Goal: Task Accomplishment & Management: Manage account settings

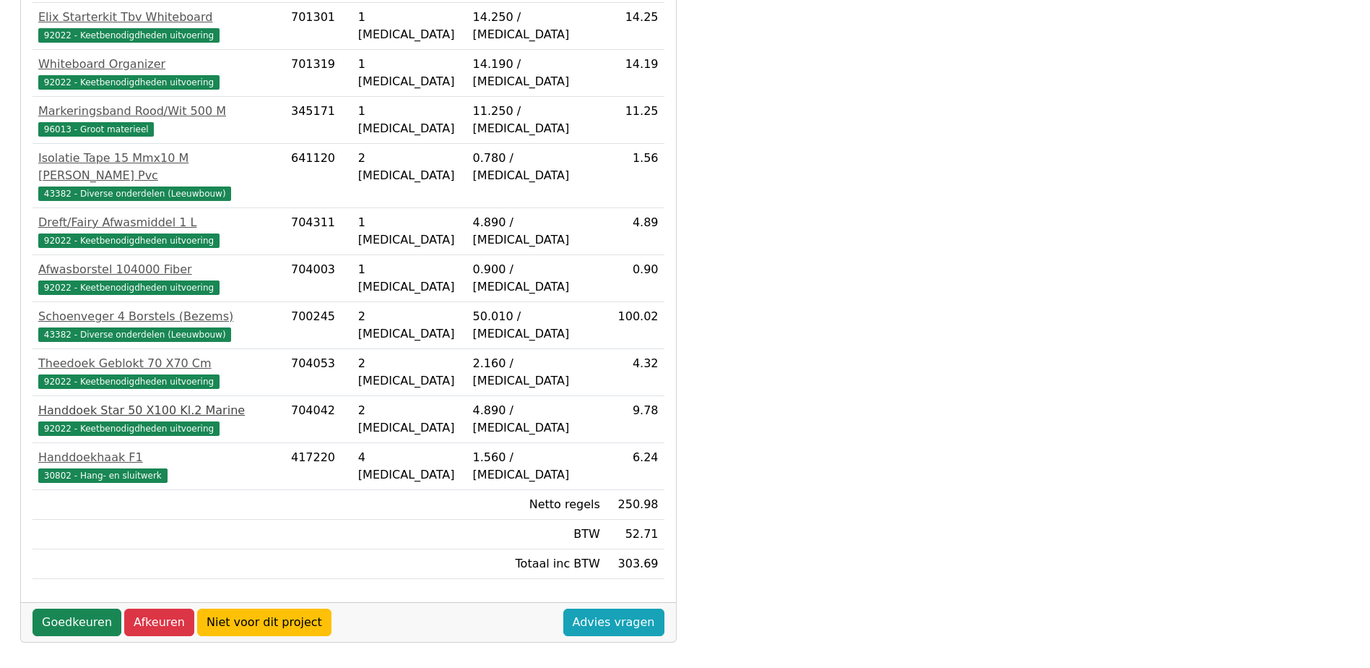
scroll to position [404, 0]
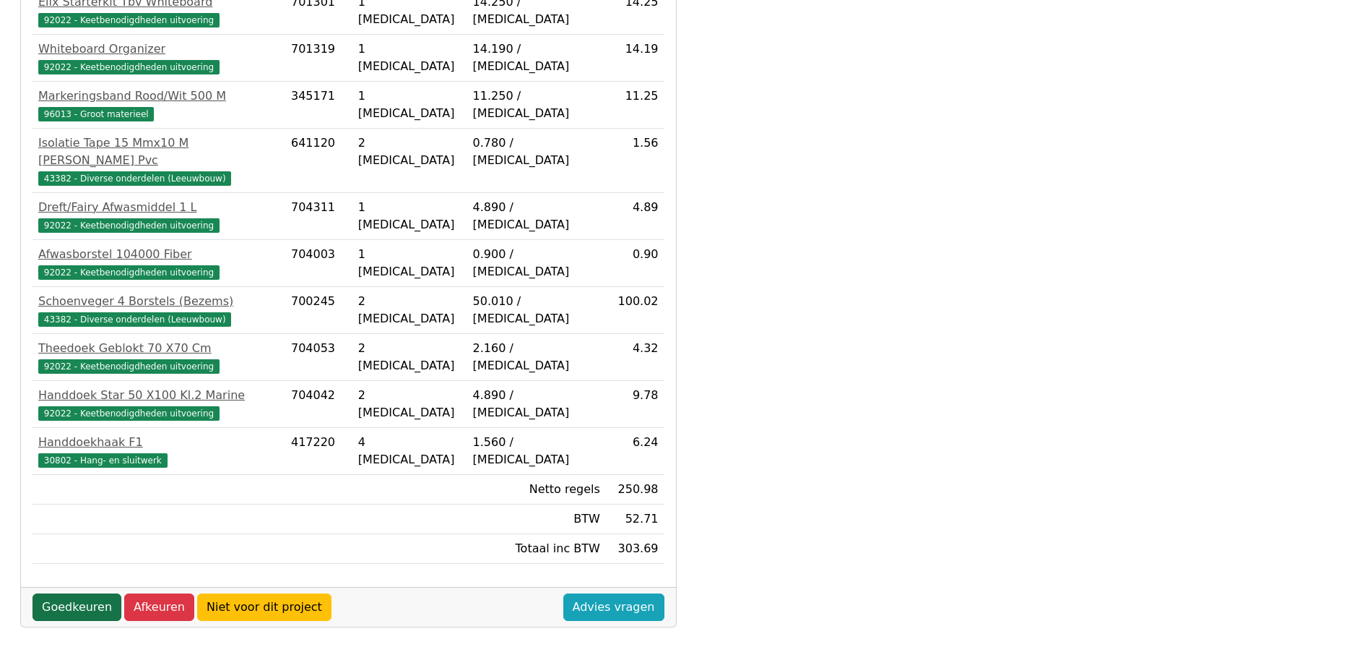
click at [75, 593] on link "Goedkeuren" at bounding box center [77, 606] width 89 height 27
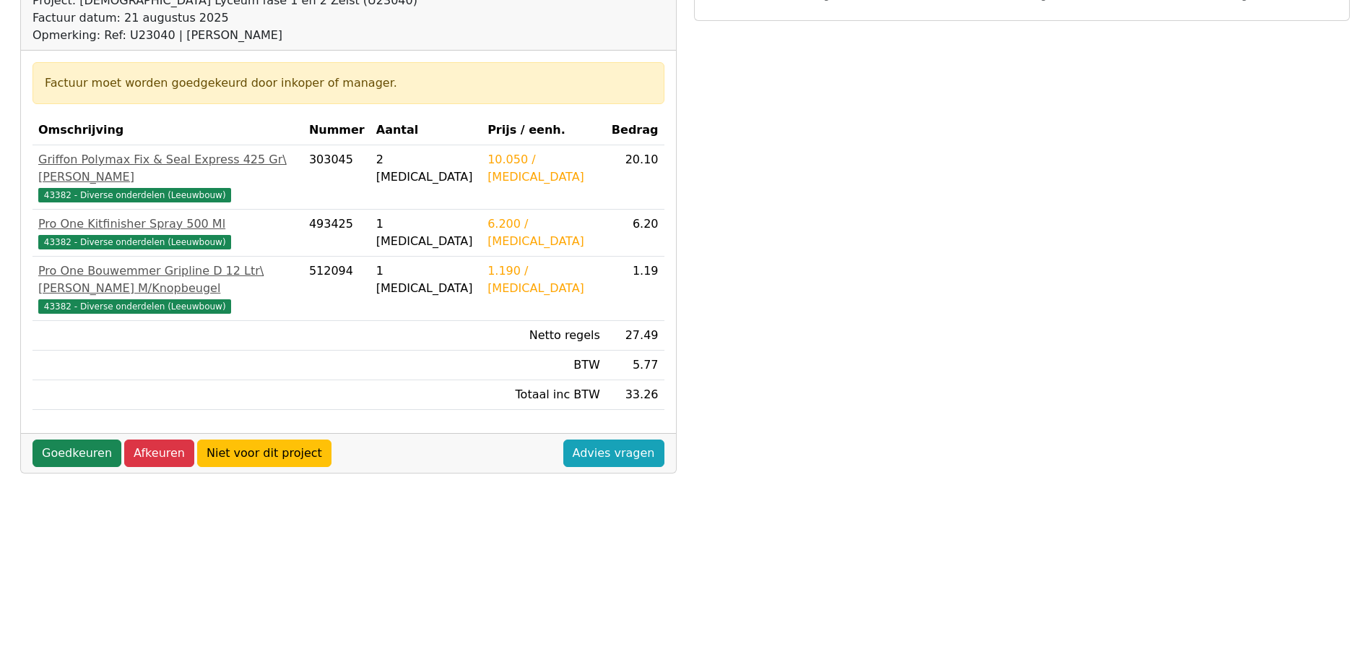
scroll to position [217, 0]
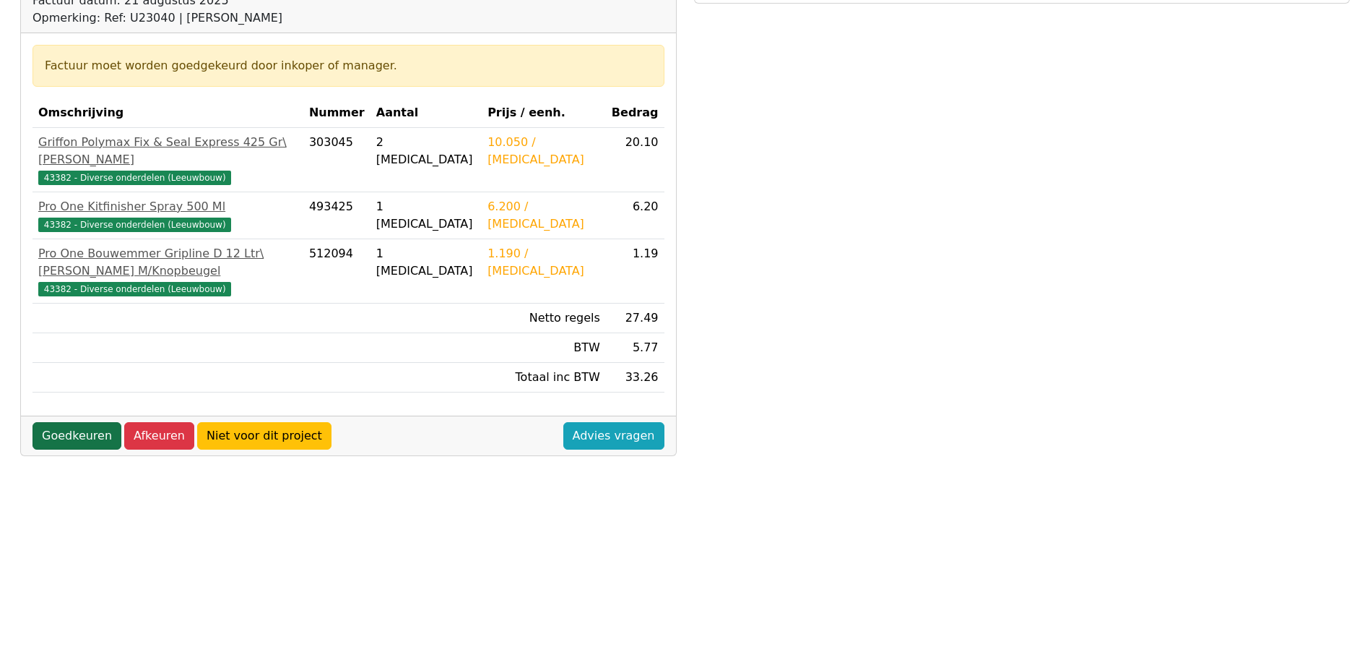
click at [71, 422] on link "Goedkeuren" at bounding box center [77, 435] width 89 height 27
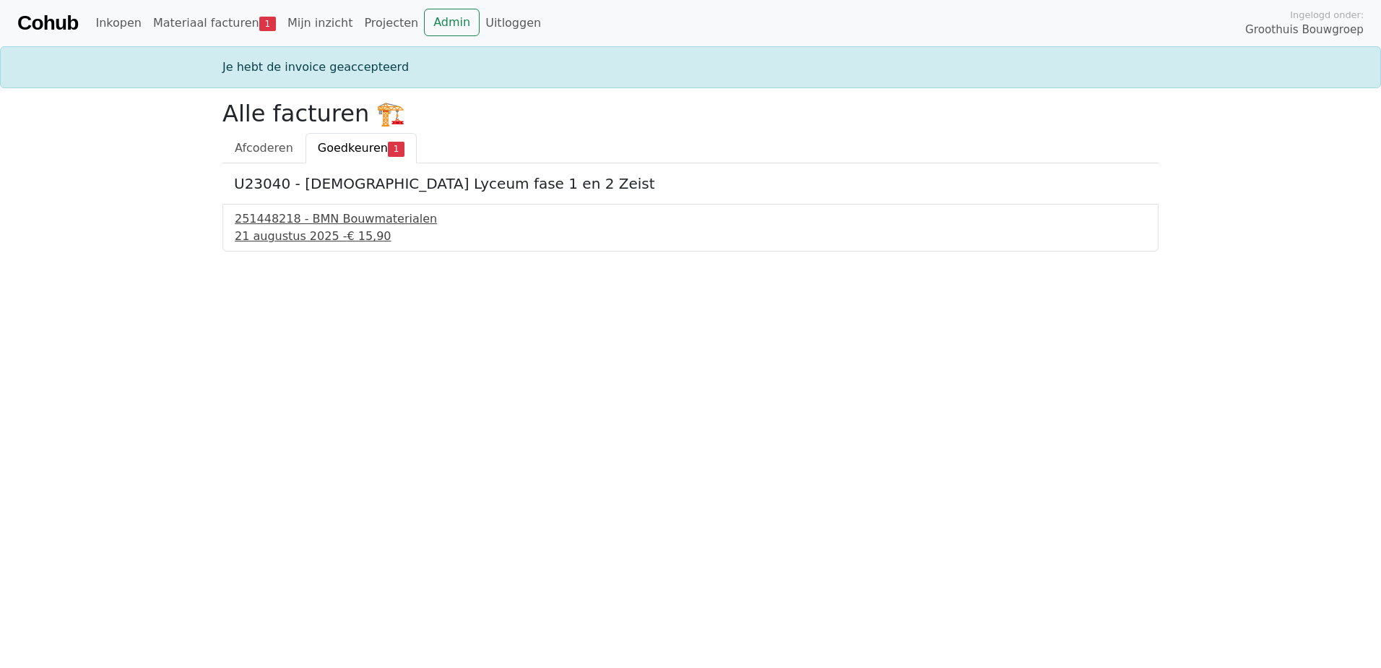
click at [295, 227] on div "251448218 - BMN Bouwmaterialen" at bounding box center [691, 218] width 912 height 17
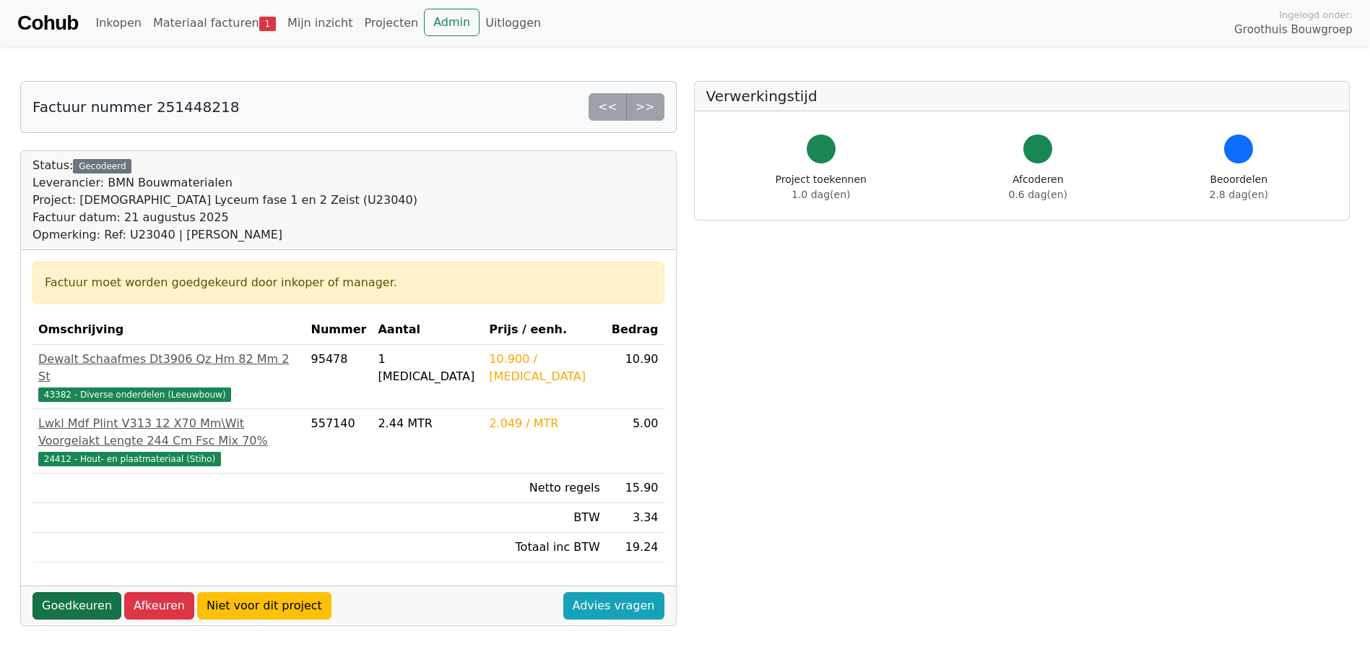
click at [79, 602] on link "Goedkeuren" at bounding box center [77, 605] width 89 height 27
